Goal: Use online tool/utility: Utilize a website feature to perform a specific function

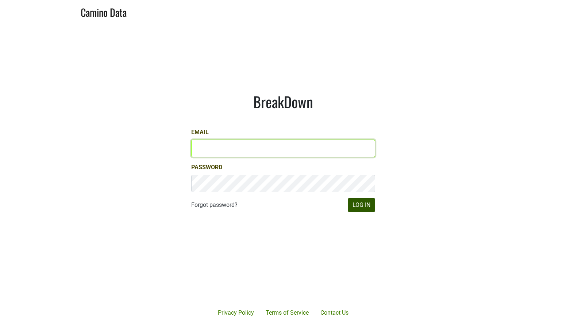
type input "[EMAIL_ADDRESS][DOMAIN_NAME]"
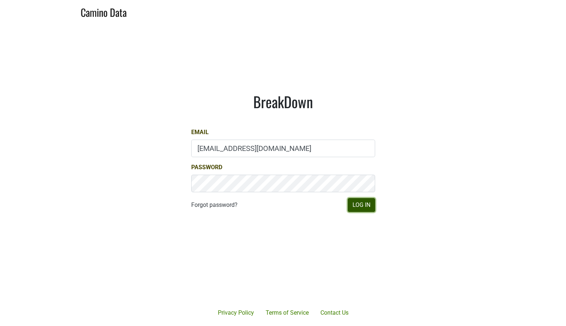
click at [362, 207] on button "Log In" at bounding box center [361, 205] width 27 height 14
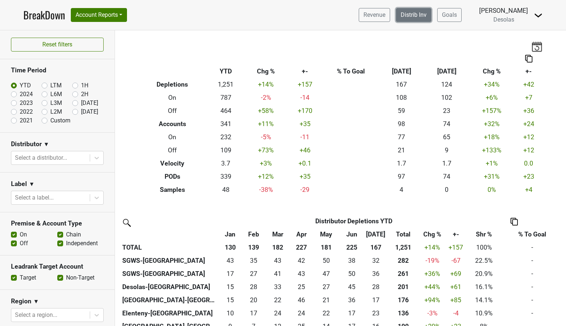
click at [425, 16] on link "Distrib Inv" at bounding box center [413, 15] width 35 height 14
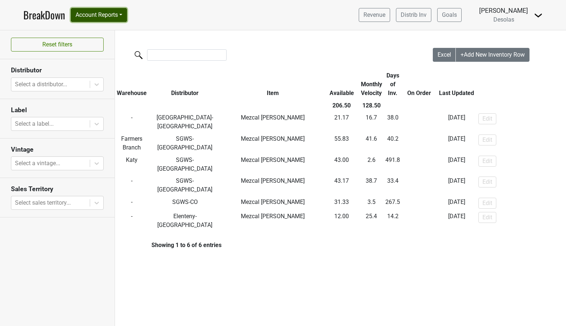
click at [111, 16] on button "Account Reports" at bounding box center [99, 15] width 56 height 14
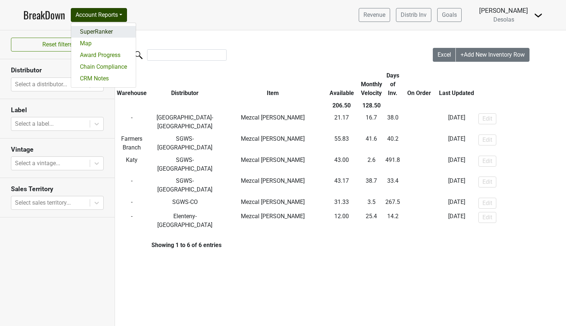
click at [104, 31] on link "SuperRanker" at bounding box center [103, 32] width 65 height 12
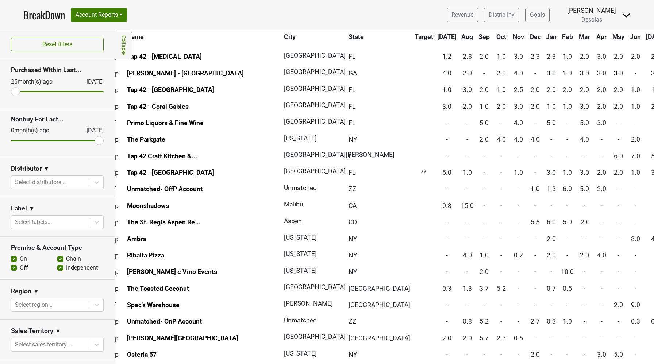
scroll to position [431, 27]
drag, startPoint x: 18, startPoint y: 92, endPoint x: 58, endPoint y: 94, distance: 39.9
type input "12"
click at [58, 92] on input "range" at bounding box center [57, 91] width 93 height 1
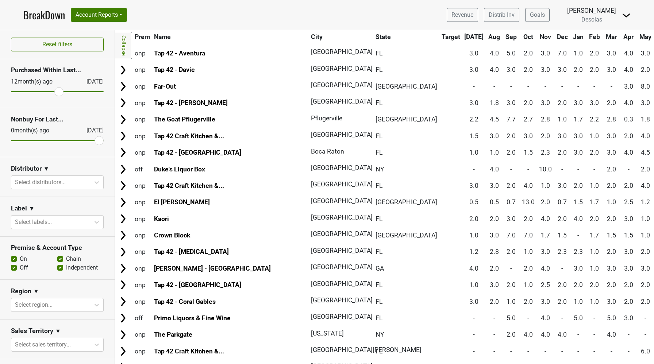
scroll to position [0, 0]
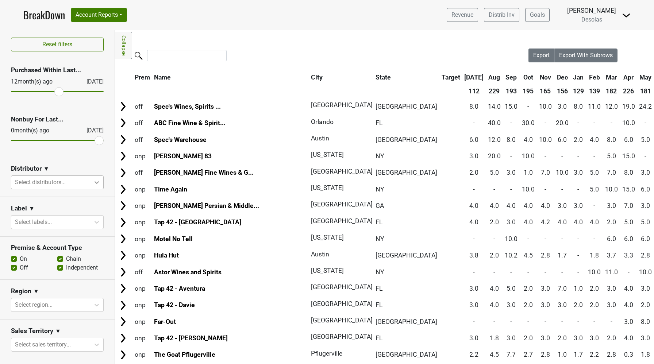
click at [99, 183] on icon at bounding box center [96, 182] width 7 height 7
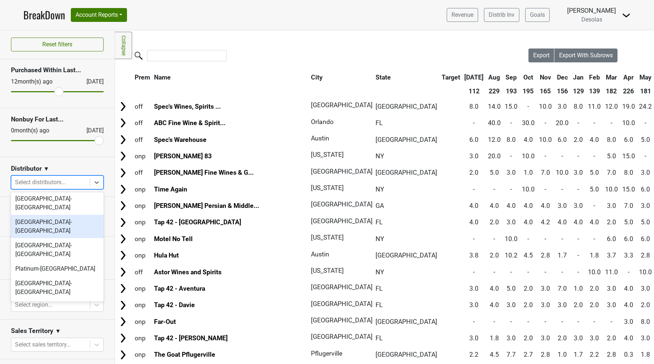
scroll to position [47, 0]
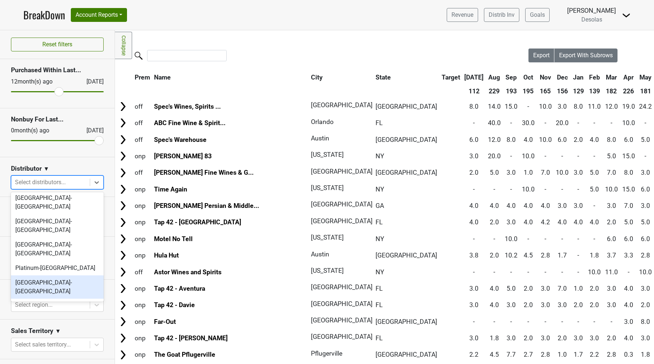
click at [49, 276] on div "Savannah-GA" at bounding box center [57, 287] width 93 height 23
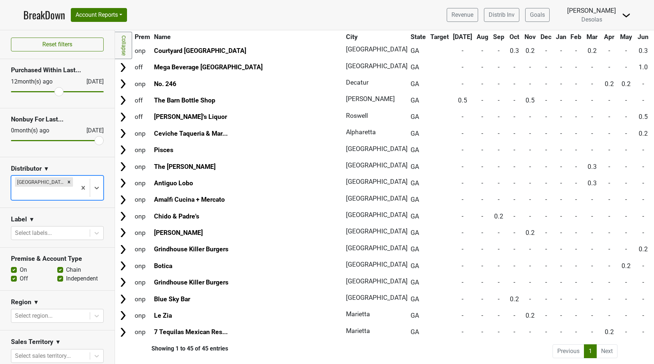
scroll to position [0, 0]
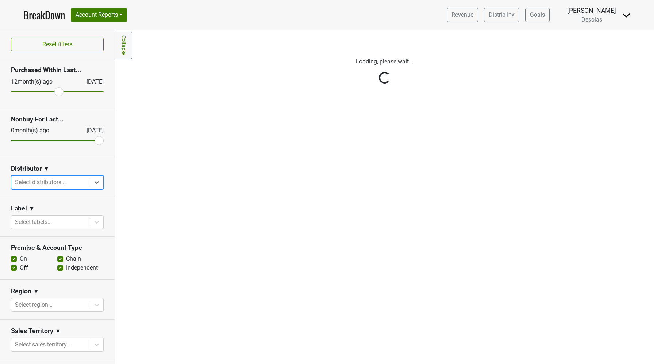
click at [96, 183] on div "Reset filters Purchased Within Last... 12 month(s) ago Aug '25 Nonbuy For Last.…" at bounding box center [57, 197] width 115 height 334
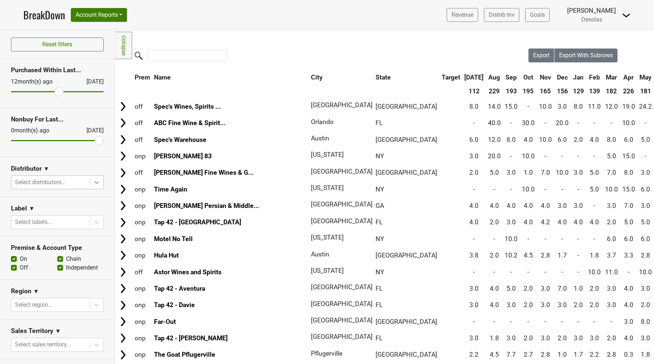
click at [96, 184] on icon at bounding box center [97, 183] width 4 height 3
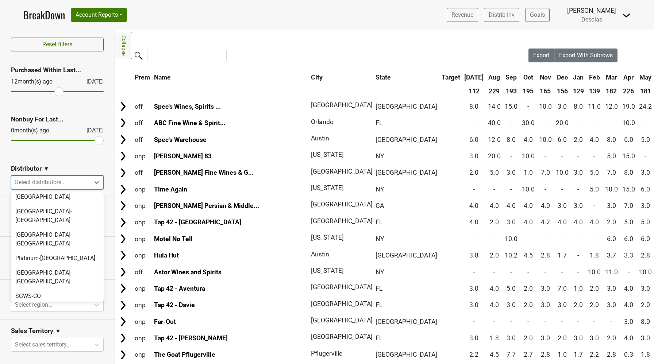
scroll to position [69, 0]
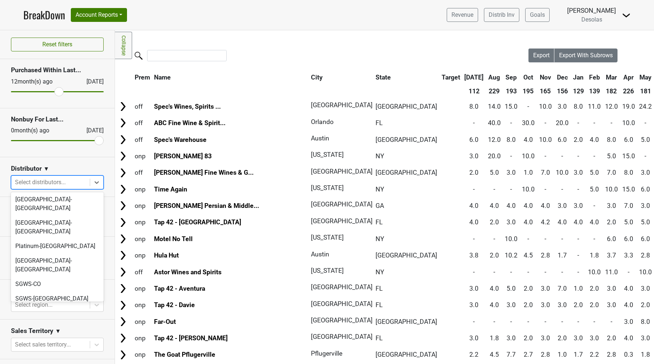
click at [55, 321] on div "Tennessee Crown-TN" at bounding box center [57, 332] width 93 height 23
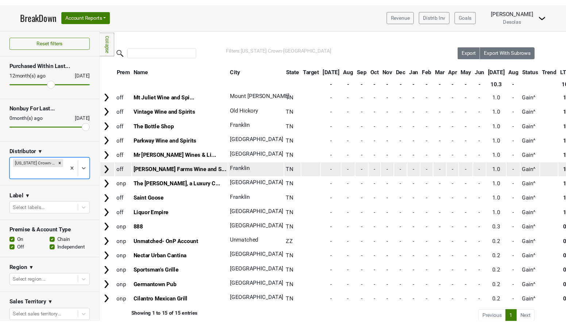
scroll to position [6, 0]
